Goal: Task Accomplishment & Management: Manage account settings

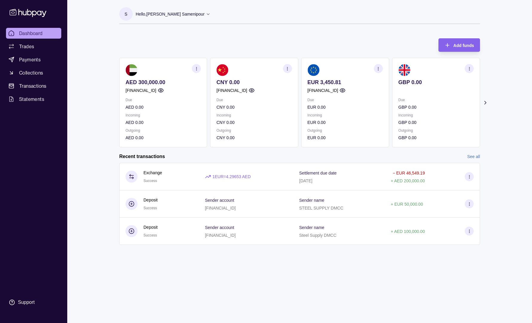
click at [164, 90] on icon "button" at bounding box center [161, 90] width 6 height 6
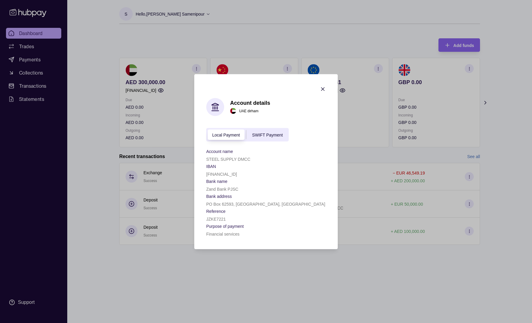
click at [264, 136] on span "SWIFT Payment" at bounding box center [267, 134] width 30 height 5
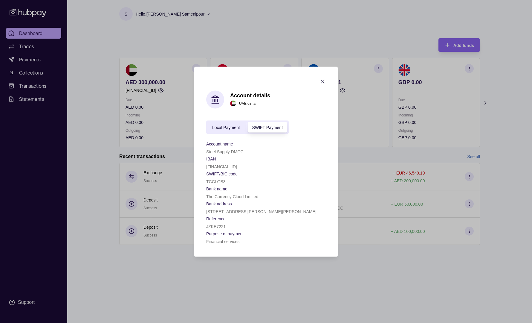
click at [227, 128] on span "Local Payment" at bounding box center [226, 127] width 28 height 5
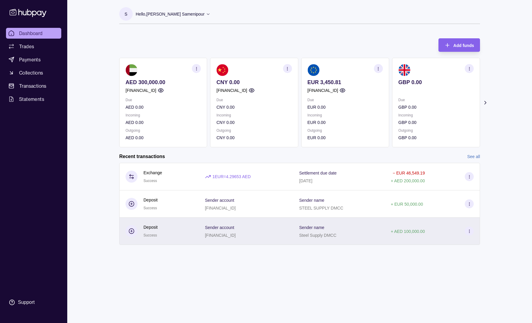
click at [469, 231] on circle at bounding box center [469, 231] width 0 height 0
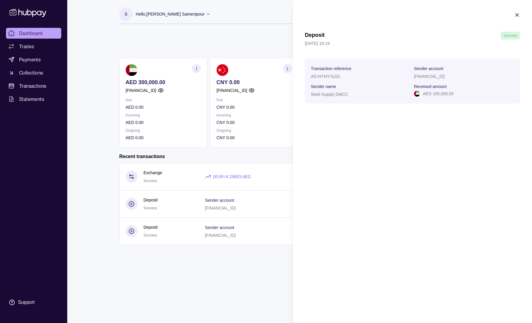
click at [368, 145] on div "Deposit Success [DATE] 18:19 Transaction reference AD-NYNY-SJ31 Sender account …" at bounding box center [412, 161] width 239 height 323
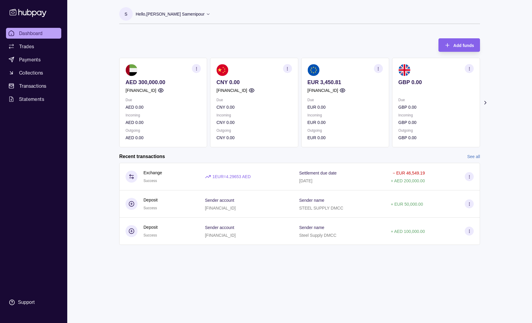
click at [132, 232] on html "Dashboard Trades Payments Collections Transactions Statements Support S Hello, …" at bounding box center [266, 161] width 532 height 323
click at [132, 232] on icon at bounding box center [132, 231] width 0 height 2
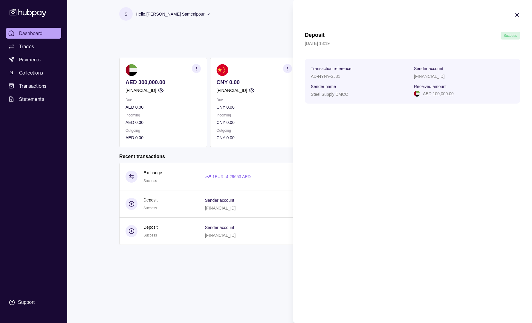
click at [132, 232] on html "Dashboard Trades Payments Collections Transactions Statements Support S Hello, …" at bounding box center [266, 161] width 532 height 323
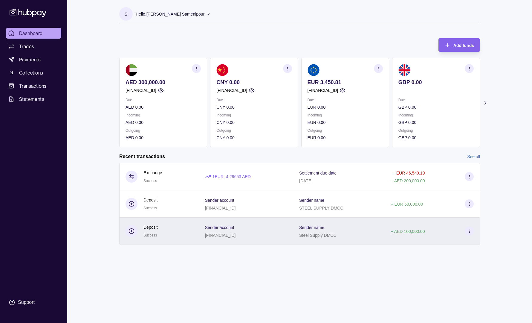
click at [472, 234] on section at bounding box center [469, 230] width 9 height 9
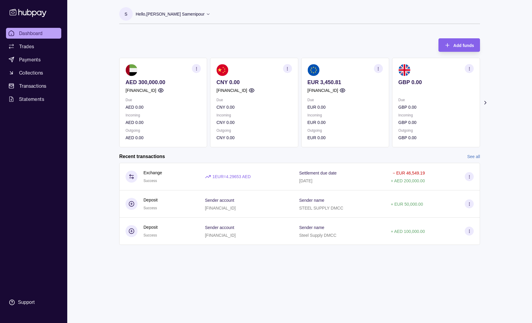
click at [171, 268] on html "Dashboard Trades Payments Collections Transactions Statements Support S Hello, …" at bounding box center [266, 161] width 532 height 323
click at [161, 91] on circle "button" at bounding box center [160, 90] width 1 height 1
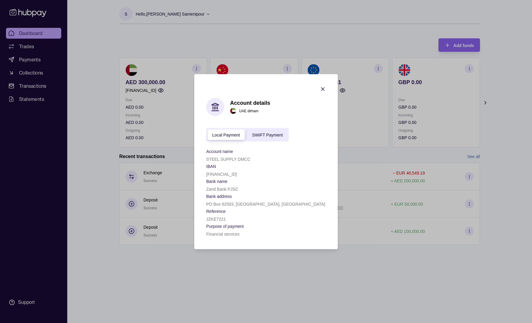
click at [271, 133] on span "SWIFT Payment" at bounding box center [267, 134] width 30 height 5
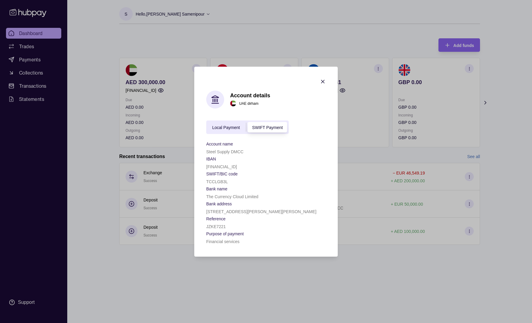
click at [228, 129] on span "Local Payment" at bounding box center [226, 127] width 28 height 5
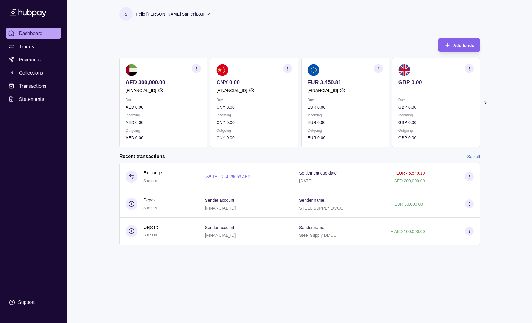
click at [196, 70] on icon "button" at bounding box center [196, 68] width 4 height 4
click at [165, 100] on link "Download account details" at bounding box center [160, 98] width 48 height 7
click at [196, 69] on icon "button" at bounding box center [196, 68] width 4 height 4
click at [154, 84] on link "View account details" at bounding box center [155, 83] width 38 height 7
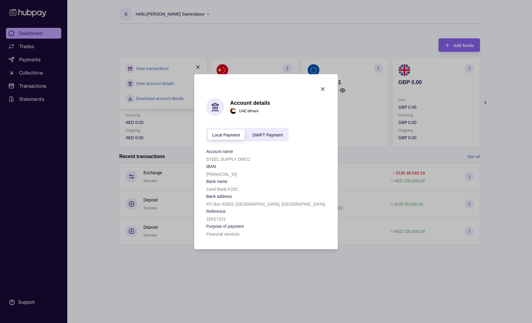
click at [266, 132] on div "SWIFT Payment" at bounding box center [267, 134] width 42 height 7
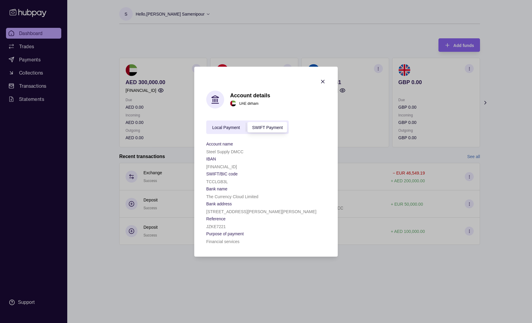
click at [223, 126] on span "Local Payment" at bounding box center [226, 127] width 28 height 5
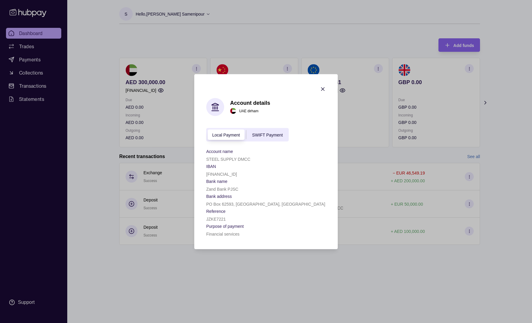
click at [302, 198] on section "Bank address" at bounding box center [266, 195] width 120 height 7
click at [271, 133] on span "SWIFT Payment" at bounding box center [267, 134] width 30 height 5
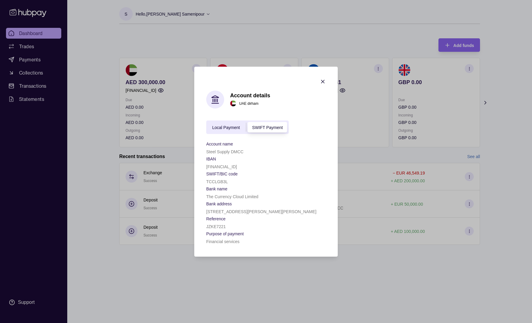
click at [228, 127] on span "Local Payment" at bounding box center [226, 127] width 28 height 5
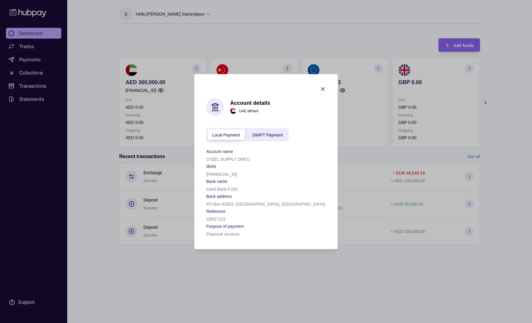
click at [325, 88] on icon "button" at bounding box center [323, 89] width 6 height 6
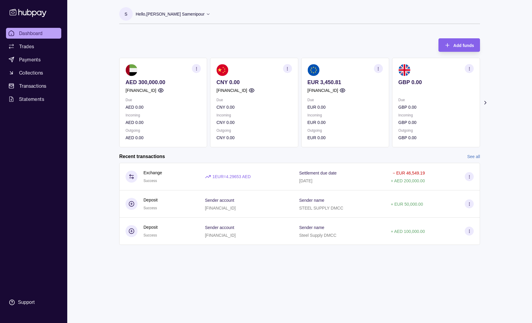
click at [288, 68] on circle "button" at bounding box center [287, 68] width 0 height 0
click at [248, 97] on link "Download account details" at bounding box center [251, 98] width 48 height 7
click at [378, 69] on icon "button" at bounding box center [378, 68] width 4 height 4
click at [338, 97] on link "Download account details" at bounding box center [342, 98] width 48 height 7
click at [391, 33] on div "Add funds AED 300,000.00 AE680960000536060001371 Due AED 0.00 Incoming AED 0.00…" at bounding box center [299, 89] width 361 height 115
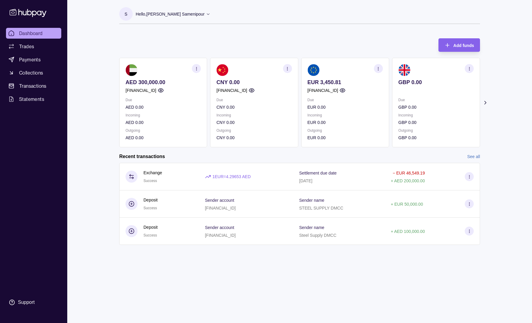
click at [468, 68] on icon "button" at bounding box center [469, 68] width 4 height 4
click at [426, 98] on link "Download account details" at bounding box center [433, 98] width 48 height 7
click at [234, 35] on div "Add funds AED 300,000.00 AE680960000536060001371 Due AED 0.00 Incoming AED 0.00…" at bounding box center [299, 89] width 361 height 115
click at [196, 70] on icon "button" at bounding box center [196, 68] width 4 height 4
click at [151, 68] on link "View transactions" at bounding box center [152, 68] width 33 height 7
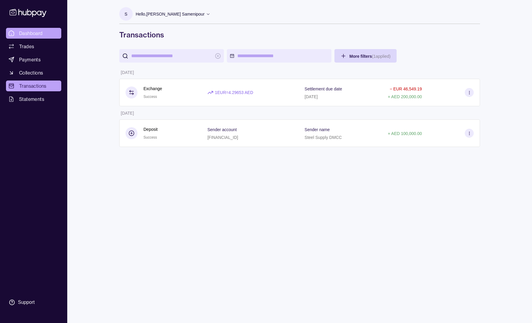
click at [26, 35] on span "Dashboard" at bounding box center [31, 33] width 24 height 7
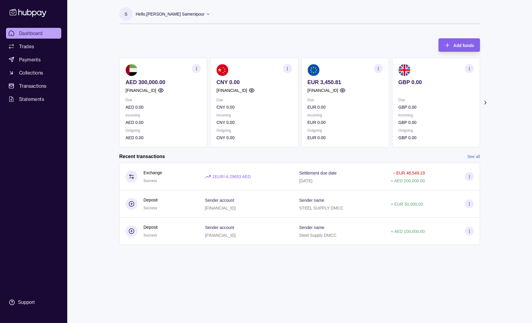
click at [377, 70] on icon "button" at bounding box center [378, 68] width 4 height 4
click at [326, 68] on link "View transactions" at bounding box center [334, 68] width 33 height 7
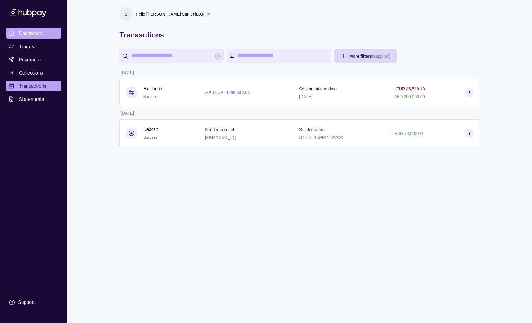
click at [25, 33] on span "Dashboard" at bounding box center [31, 33] width 24 height 7
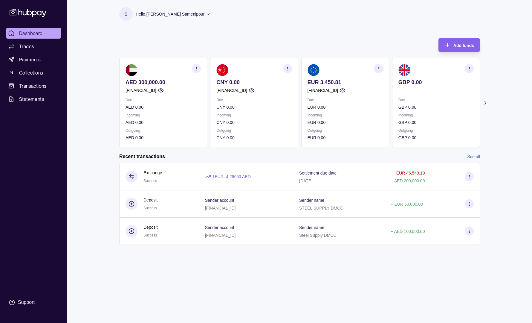
click at [375, 68] on section "button" at bounding box center [378, 68] width 9 height 9
click at [333, 83] on link "View account details" at bounding box center [337, 83] width 38 height 7
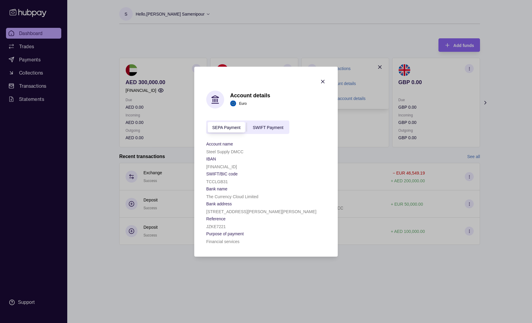
click at [260, 129] on span "SWIFT Payment" at bounding box center [268, 127] width 30 height 5
click at [322, 82] on icon "button" at bounding box center [322, 81] width 3 height 3
click at [322, 82] on p "EUR 3,450.81" at bounding box center [345, 82] width 75 height 7
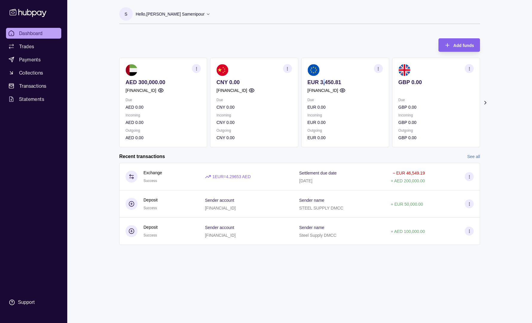
click at [28, 35] on span "Dashboard" at bounding box center [31, 33] width 24 height 7
click at [29, 45] on span "Trades" at bounding box center [26, 46] width 15 height 7
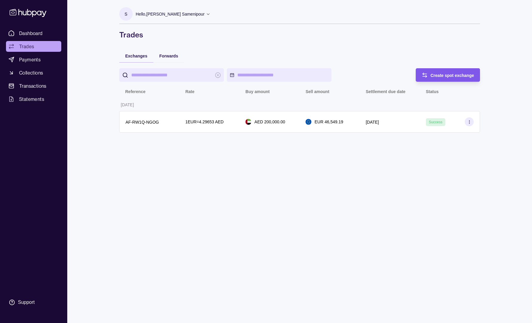
click at [451, 74] on span "Create spot exchange" at bounding box center [453, 75] width 44 height 5
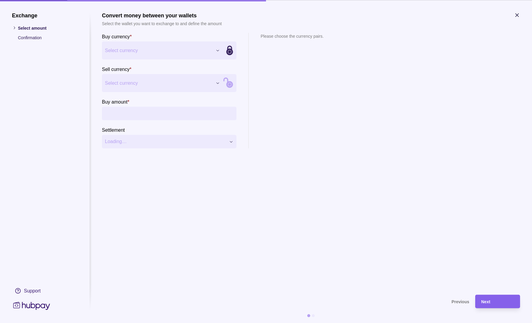
click at [216, 322] on div "Exchange Select amount Confirmation Support Convert money between your wallets …" at bounding box center [266, 323] width 532 height 0
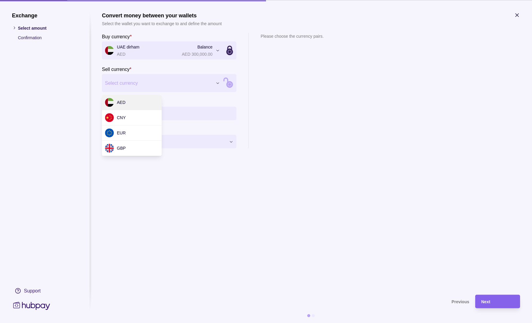
click at [216, 322] on div "Exchange Select amount Confirmation Support Convert money between your wallets …" at bounding box center [266, 323] width 532 height 0
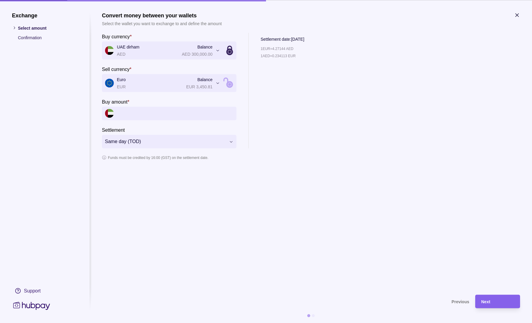
click at [130, 116] on input "Buy amount *" at bounding box center [175, 112] width 117 height 13
type input "*****"
click at [517, 15] on icon "button" at bounding box center [517, 14] width 3 height 3
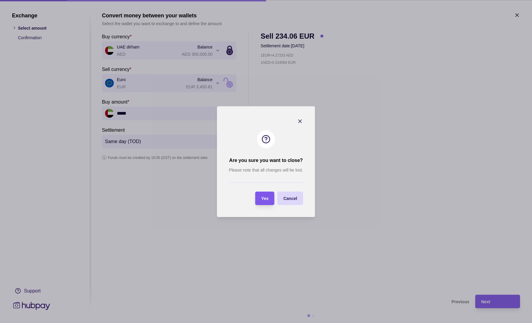
click at [271, 198] on section "Yes" at bounding box center [264, 197] width 19 height 13
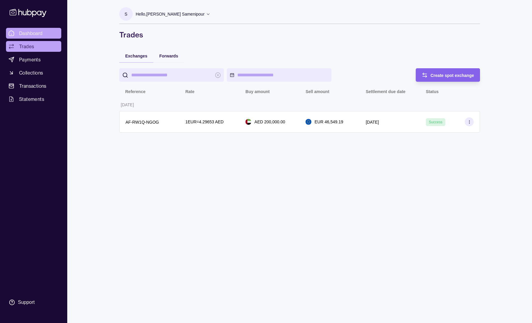
click at [32, 30] on span "Dashboard" at bounding box center [31, 33] width 24 height 7
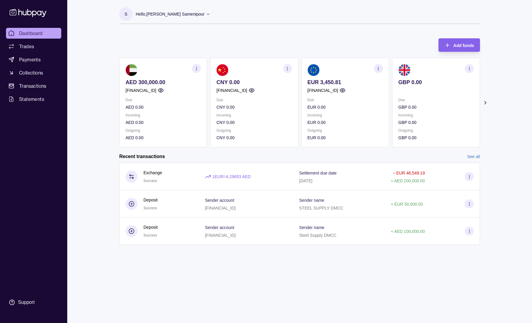
click at [27, 33] on span "Dashboard" at bounding box center [31, 33] width 24 height 7
click at [21, 61] on span "Payments" at bounding box center [30, 59] width 22 height 7
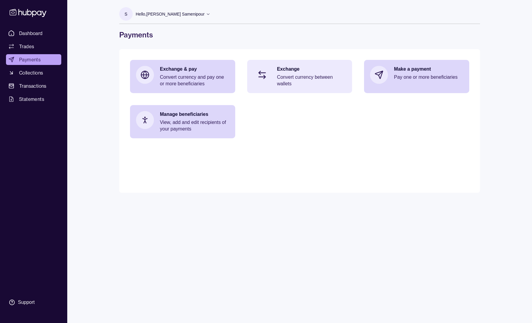
click at [290, 79] on p "Convert currency between wallets" at bounding box center [311, 80] width 69 height 13
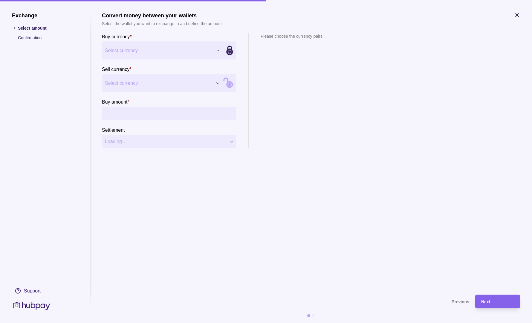
click at [518, 15] on icon "button" at bounding box center [517, 14] width 3 height 3
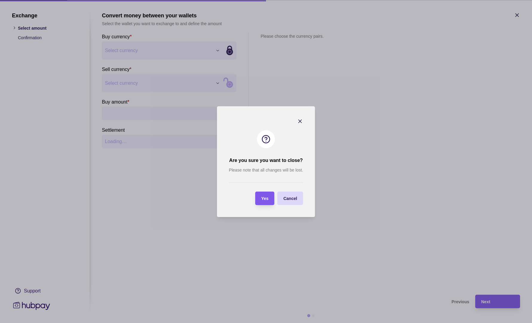
click at [259, 198] on div "Yes" at bounding box center [260, 197] width 16 height 13
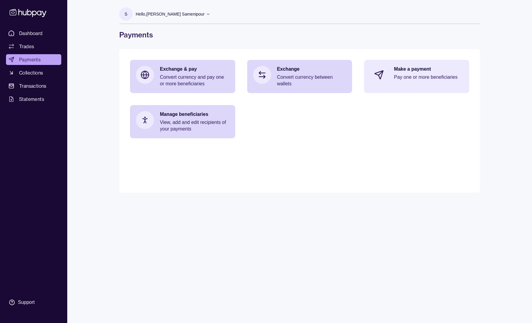
click at [406, 72] on div "Make a payment Pay one or more beneficiaries" at bounding box center [428, 75] width 69 height 18
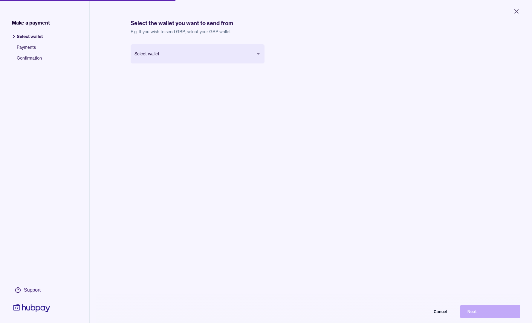
click at [248, 52] on body "Close Make a payment Select wallet Payments Confirmation Support Select the wal…" at bounding box center [266, 161] width 532 height 323
click at [480, 313] on button "Next" at bounding box center [490, 311] width 60 height 13
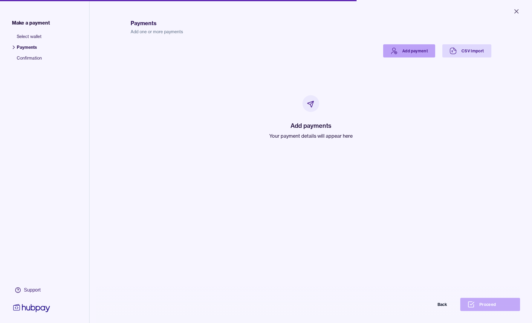
click at [412, 50] on link "Add payment" at bounding box center [409, 50] width 52 height 13
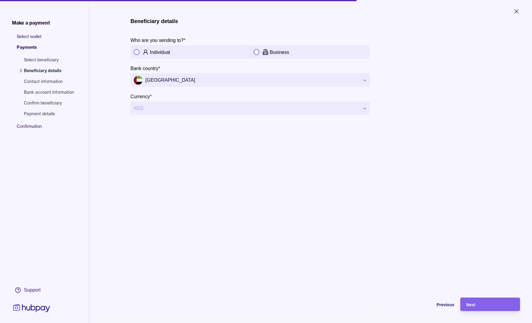
click at [257, 51] on button "button" at bounding box center [257, 52] width 6 height 6
click at [480, 307] on div "Next" at bounding box center [490, 303] width 48 height 7
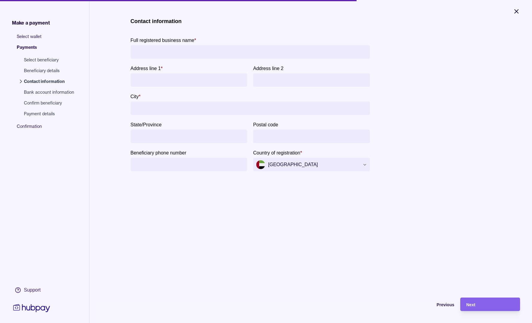
click at [515, 12] on icon "Close" at bounding box center [516, 11] width 7 height 7
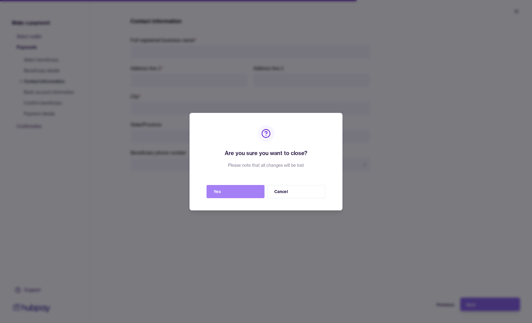
click at [225, 195] on button "Yes" at bounding box center [236, 191] width 58 height 13
click at [221, 189] on button "Yes" at bounding box center [236, 191] width 58 height 13
click at [225, 190] on button "Yes" at bounding box center [236, 191] width 58 height 13
click at [286, 195] on button "Cancel" at bounding box center [296, 191] width 59 height 13
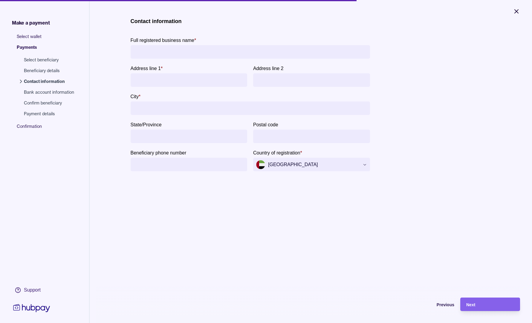
click at [515, 13] on icon "Close" at bounding box center [516, 11] width 7 height 7
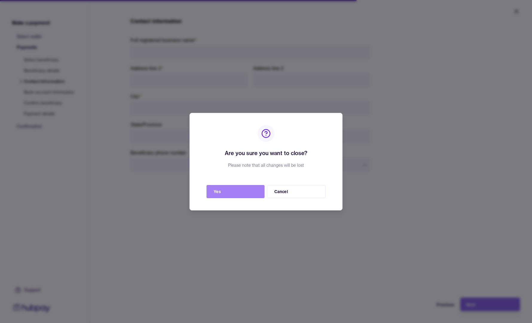
click at [244, 189] on button "Yes" at bounding box center [236, 191] width 58 height 13
drag, startPoint x: 213, startPoint y: 191, endPoint x: 373, endPoint y: 105, distance: 181.4
click at [213, 191] on button "Yes" at bounding box center [236, 191] width 58 height 13
click at [280, 191] on button "Cancel" at bounding box center [296, 191] width 59 height 13
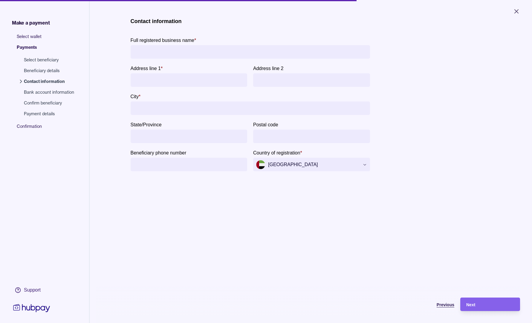
click at [444, 303] on span "Previous" at bounding box center [446, 304] width 18 height 5
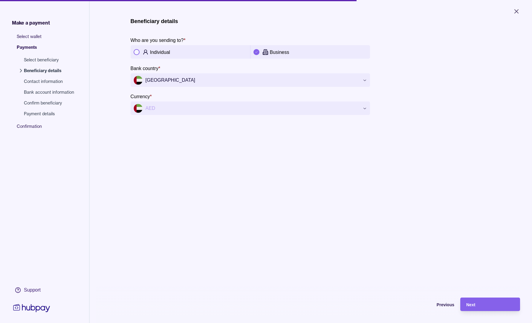
click at [444, 303] on span "Previous" at bounding box center [446, 304] width 18 height 5
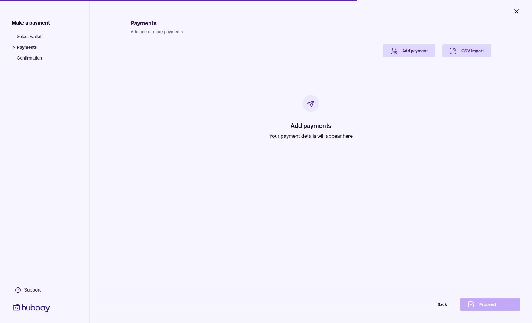
click at [517, 13] on icon "Close" at bounding box center [516, 11] width 7 height 7
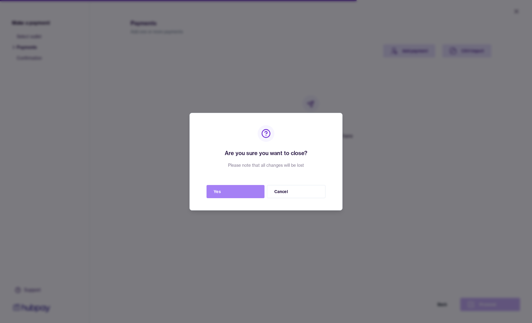
click at [239, 189] on button "Yes" at bounding box center [236, 191] width 58 height 13
click at [289, 197] on button "Cancel" at bounding box center [296, 191] width 59 height 13
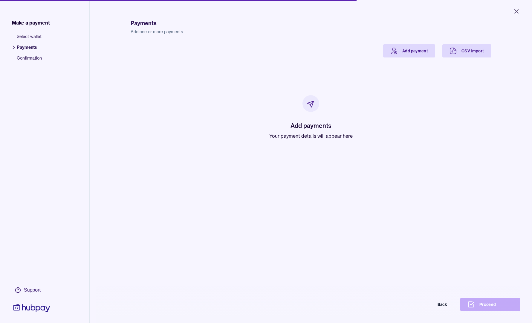
click at [26, 306] on icon at bounding box center [31, 308] width 37 height 8
click at [516, 13] on icon "Close" at bounding box center [516, 11] width 7 height 7
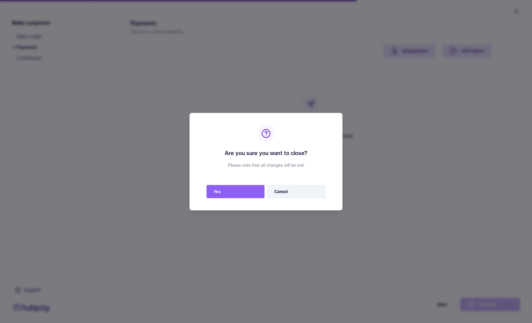
click at [283, 188] on button "Cancel" at bounding box center [296, 191] width 59 height 13
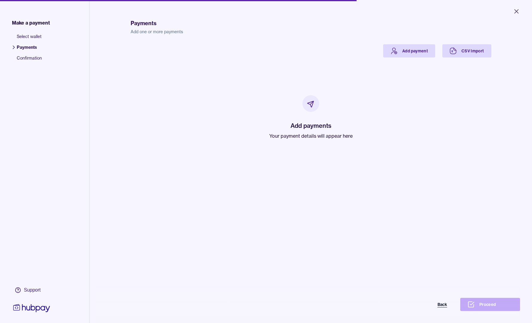
click at [442, 304] on button "Back" at bounding box center [425, 303] width 60 height 13
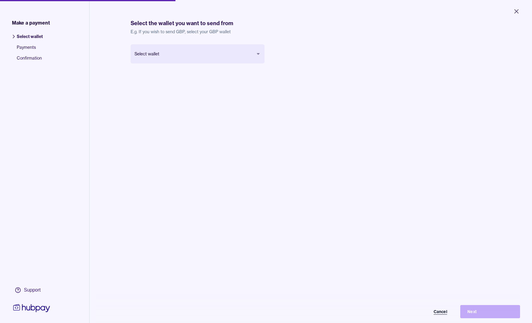
click at [442, 312] on button "Cancel" at bounding box center [425, 311] width 60 height 13
click at [517, 13] on icon "Close" at bounding box center [516, 11] width 7 height 7
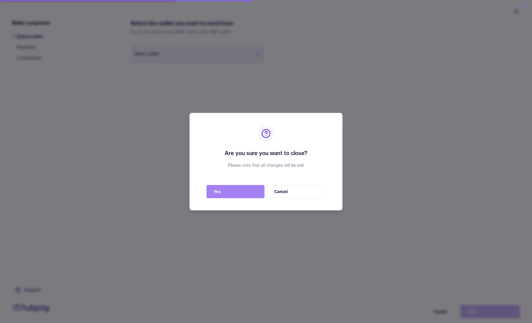
click at [221, 190] on button "Yes" at bounding box center [236, 191] width 58 height 13
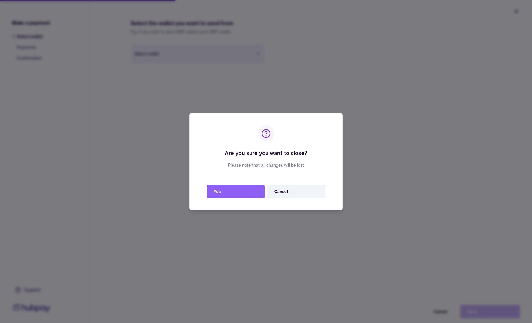
click at [309, 187] on button "Cancel" at bounding box center [296, 191] width 59 height 13
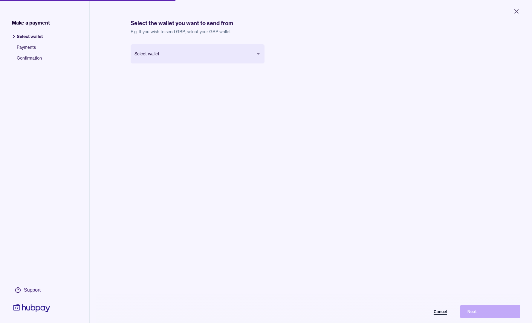
click at [445, 312] on button "Cancel" at bounding box center [425, 311] width 60 height 13
click at [289, 84] on div "Select wallet Cancel Next" at bounding box center [311, 205] width 361 height 323
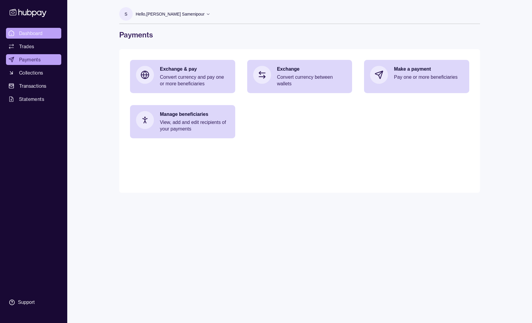
click at [34, 34] on span "Dashboard" at bounding box center [31, 33] width 24 height 7
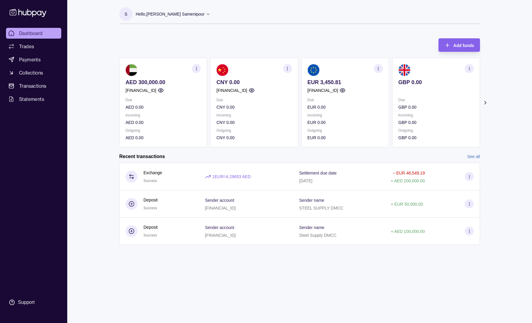
click at [30, 35] on span "Dashboard" at bounding box center [31, 33] width 24 height 7
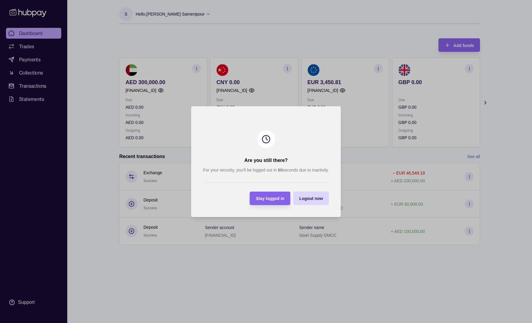
click at [25, 32] on div at bounding box center [266, 161] width 532 height 323
click at [267, 201] on span "Stay logged in" at bounding box center [270, 198] width 29 height 5
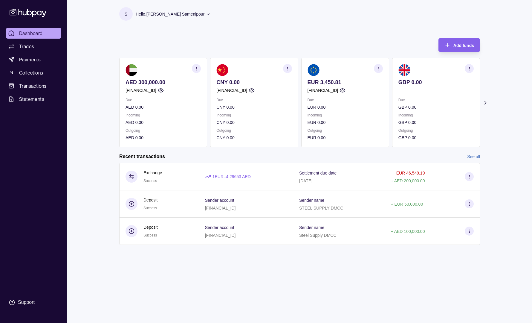
click at [20, 33] on span "Dashboard" at bounding box center [31, 33] width 24 height 7
click at [24, 34] on span "Dashboard" at bounding box center [31, 33] width 24 height 7
click at [27, 33] on span "Dashboard" at bounding box center [31, 33] width 24 height 7
click at [32, 36] on span "Dashboard" at bounding box center [31, 33] width 24 height 7
click at [43, 31] on link "Dashboard" at bounding box center [33, 33] width 55 height 11
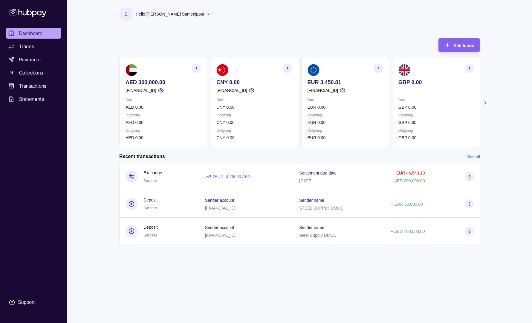
click at [40, 32] on span "Dashboard" at bounding box center [31, 33] width 24 height 7
click at [25, 32] on span "Dashboard" at bounding box center [31, 33] width 24 height 7
click at [31, 35] on span "Dashboard" at bounding box center [31, 33] width 24 height 7
click at [470, 68] on icon "button" at bounding box center [469, 68] width 4 height 4
click at [426, 83] on link "View account details" at bounding box center [428, 83] width 38 height 7
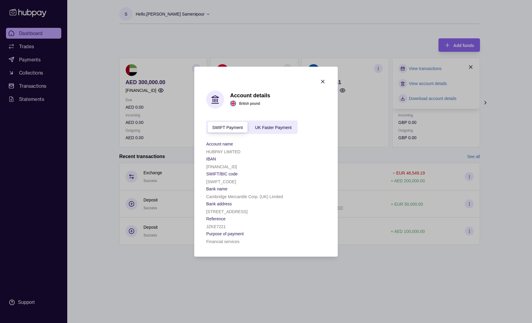
click at [281, 125] on span "UK Faster Payment" at bounding box center [273, 127] width 36 height 5
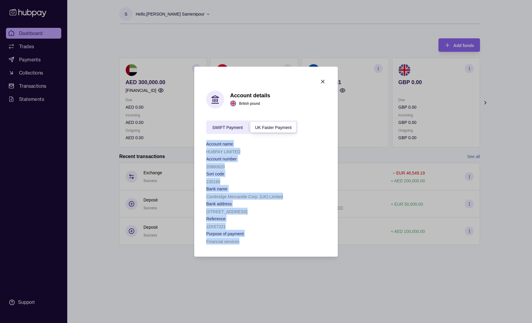
drag, startPoint x: 207, startPoint y: 131, endPoint x: 245, endPoint y: 246, distance: 121.8
click at [244, 244] on div "Account name HUBPAY LIMITED Account number 20880620 Sort code 230160 Bank name …" at bounding box center [266, 192] width 120 height 105
click at [252, 212] on div "[STREET_ADDRESS]" at bounding box center [266, 210] width 120 height 7
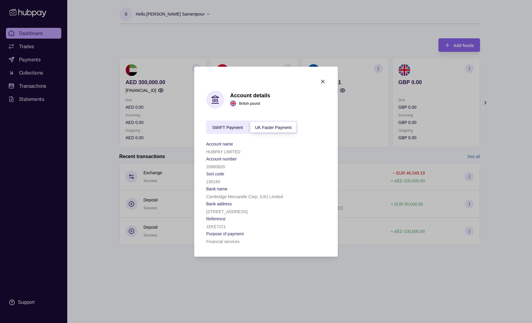
click at [321, 78] on icon "button" at bounding box center [323, 81] width 6 height 6
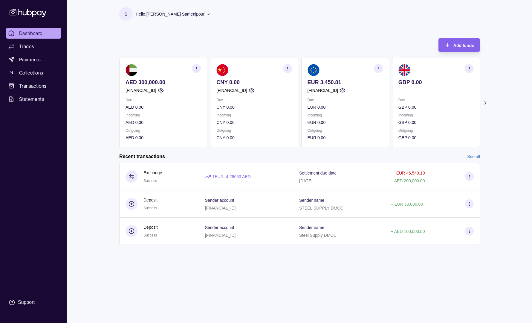
click at [30, 35] on span "Dashboard" at bounding box center [31, 33] width 24 height 7
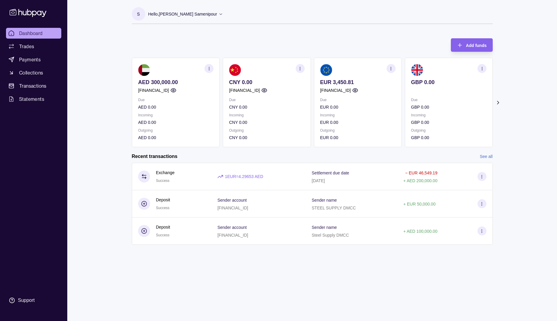
click at [39, 36] on span "Dashboard" at bounding box center [31, 33] width 24 height 7
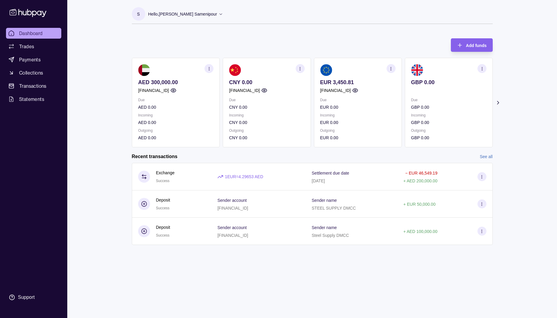
click at [32, 32] on span "Dashboard" at bounding box center [31, 33] width 24 height 7
click at [33, 33] on span "Dashboard" at bounding box center [31, 33] width 24 height 7
